Goal: Navigation & Orientation: Find specific page/section

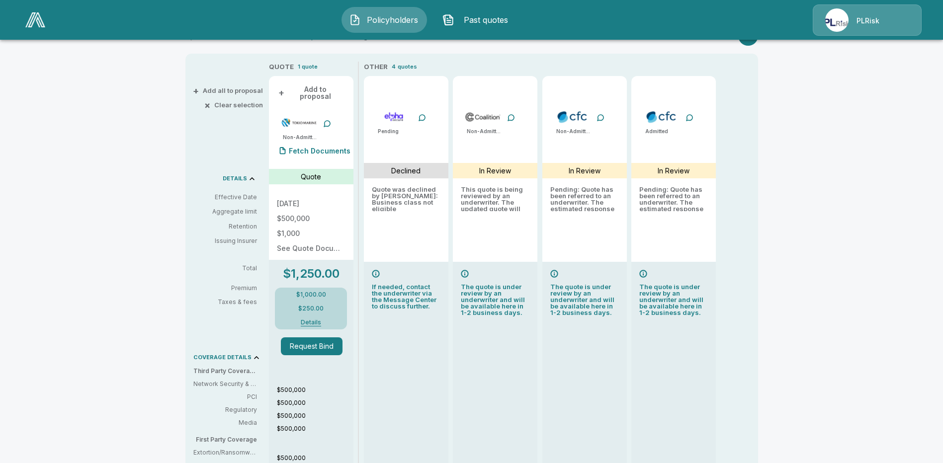
scroll to position [195, 0]
click at [34, 16] on img at bounding box center [35, 19] width 20 height 15
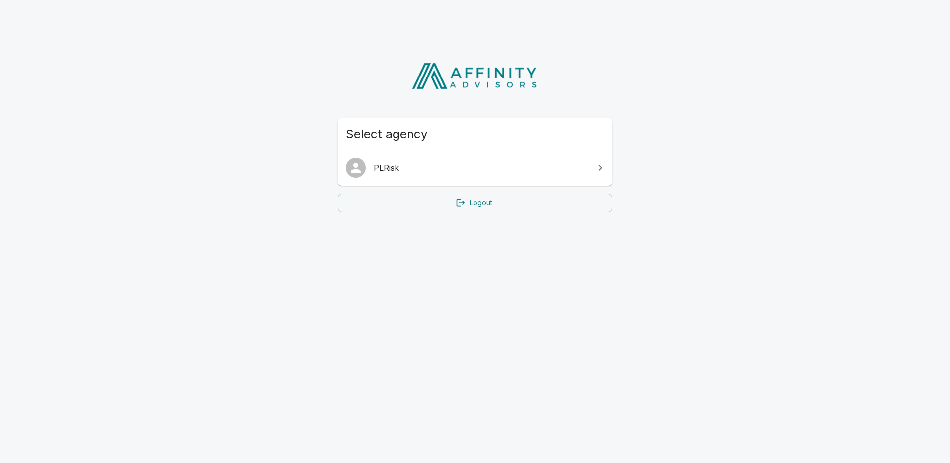
click at [459, 154] on ul "PLRisk" at bounding box center [475, 168] width 274 height 36
click at [458, 162] on span "PLRisk" at bounding box center [481, 168] width 215 height 12
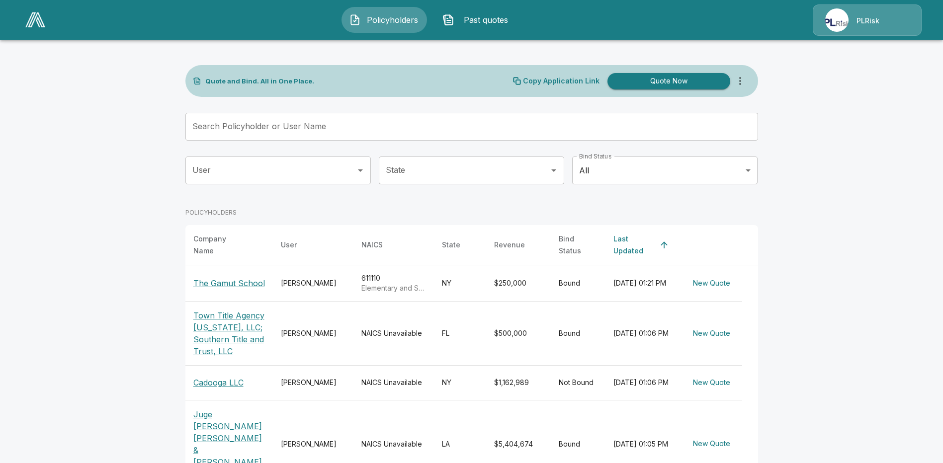
click at [481, 22] on span "Past quotes" at bounding box center [485, 20] width 55 height 12
